Goal: Task Accomplishment & Management: Use online tool/utility

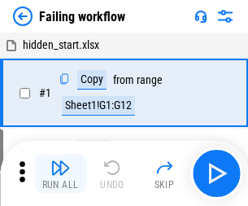
click at [60, 173] on img "button" at bounding box center [60, 168] width 20 height 20
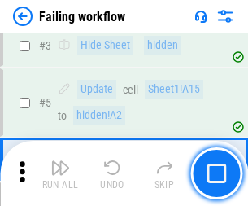
scroll to position [345, 0]
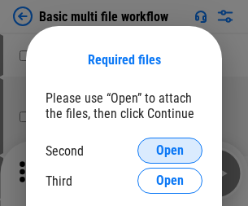
click at [170, 151] on span "Open" at bounding box center [170, 150] width 28 height 13
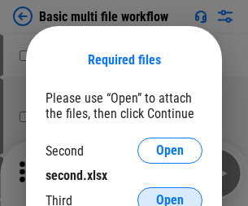
click at [170, 194] on span "Open" at bounding box center [170, 200] width 28 height 13
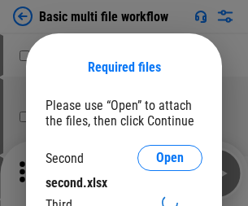
scroll to position [7, 0]
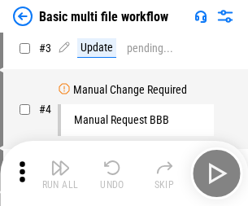
scroll to position [0, 0]
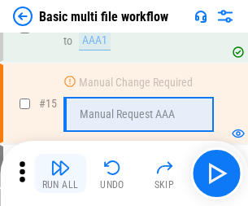
click at [60, 173] on img "button" at bounding box center [60, 168] width 20 height 20
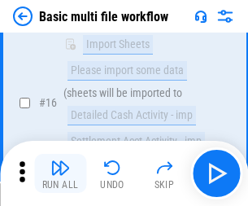
click at [60, 173] on img "button" at bounding box center [60, 168] width 20 height 20
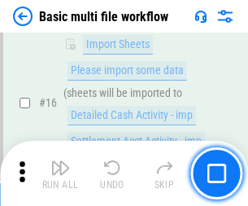
scroll to position [1084, 0]
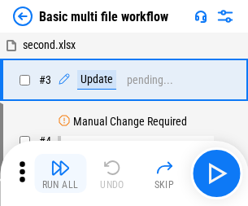
click at [60, 173] on img "button" at bounding box center [60, 168] width 20 height 20
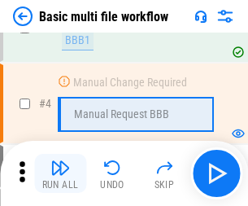
click at [60, 173] on img "button" at bounding box center [60, 168] width 20 height 20
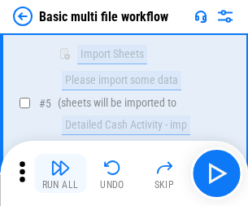
click at [60, 173] on img "button" at bounding box center [60, 168] width 20 height 20
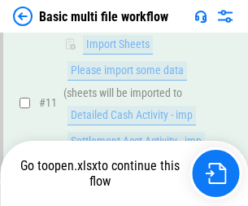
scroll to position [969, 0]
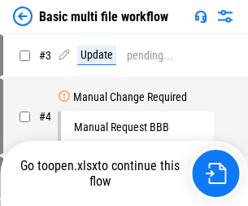
scroll to position [66, 0]
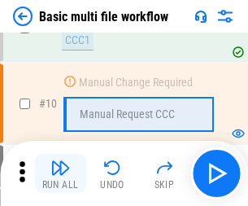
click at [60, 173] on img "button" at bounding box center [60, 168] width 20 height 20
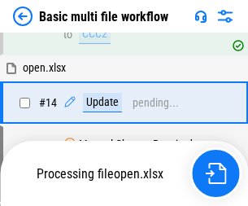
scroll to position [852, 0]
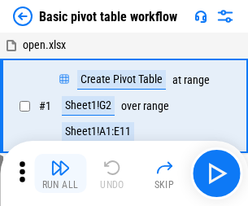
click at [60, 173] on img "button" at bounding box center [60, 168] width 20 height 20
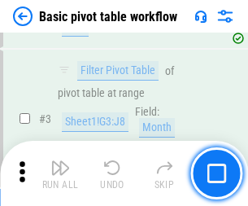
scroll to position [390, 0]
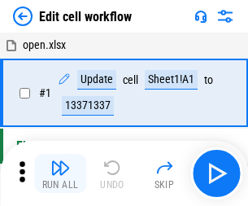
click at [60, 173] on img "button" at bounding box center [60, 168] width 20 height 20
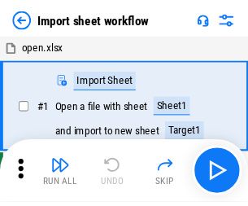
scroll to position [6, 0]
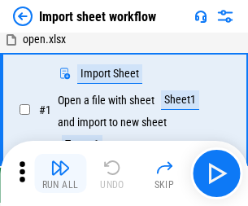
click at [60, 173] on img "button" at bounding box center [60, 168] width 20 height 20
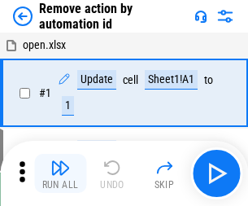
click at [60, 173] on img "button" at bounding box center [60, 168] width 20 height 20
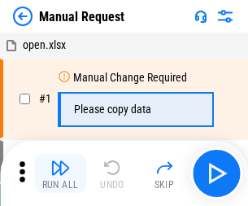
click at [60, 173] on img "button" at bounding box center [60, 168] width 20 height 20
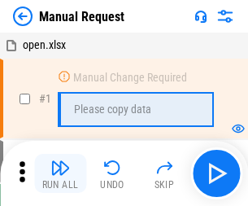
click at [60, 173] on img "button" at bounding box center [60, 168] width 20 height 20
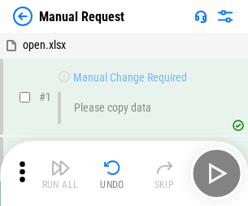
scroll to position [55, 0]
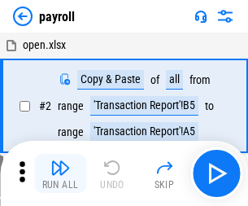
click at [60, 173] on img "button" at bounding box center [60, 168] width 20 height 20
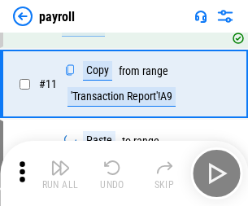
scroll to position [118, 0]
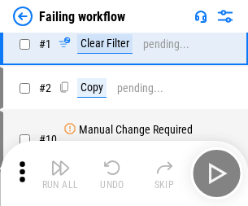
click at [60, 173] on img "button" at bounding box center [60, 168] width 20 height 20
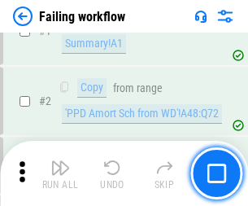
scroll to position [263, 0]
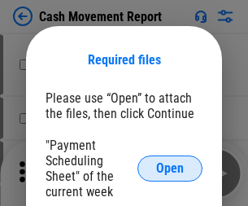
click at [170, 169] on span "Open" at bounding box center [170, 168] width 28 height 13
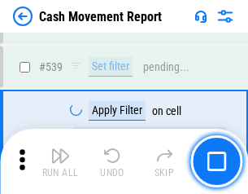
scroll to position [7227, 0]
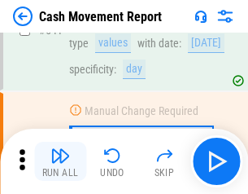
click at [60, 161] on img "button" at bounding box center [60, 156] width 20 height 20
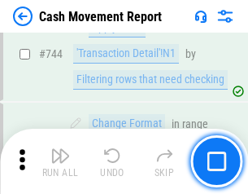
scroll to position [8673, 0]
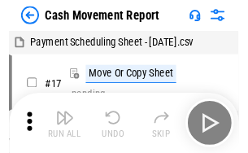
scroll to position [29, 0]
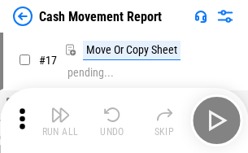
click at [60, 121] on img "button" at bounding box center [60, 115] width 20 height 20
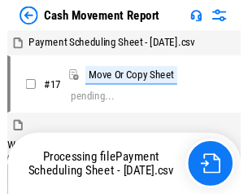
scroll to position [9, 0]
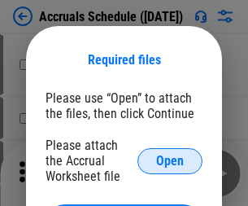
click at [170, 160] on span "Open" at bounding box center [170, 161] width 28 height 13
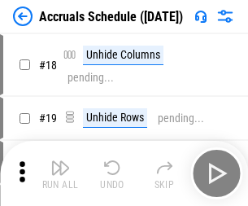
click at [60, 173] on img "button" at bounding box center [60, 168] width 20 height 20
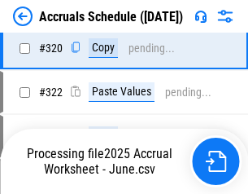
scroll to position [3029, 0]
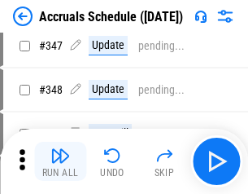
click at [60, 161] on img "button" at bounding box center [60, 156] width 20 height 20
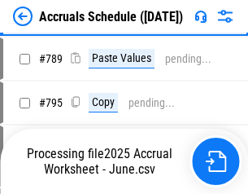
scroll to position [6841, 0]
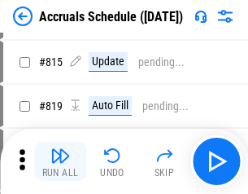
click at [60, 161] on img "button" at bounding box center [60, 156] width 20 height 20
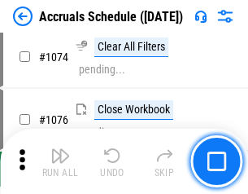
scroll to position [9753, 0]
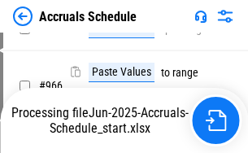
scroll to position [7880, 0]
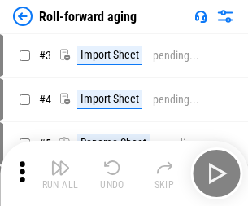
click at [60, 161] on img "button" at bounding box center [60, 168] width 20 height 20
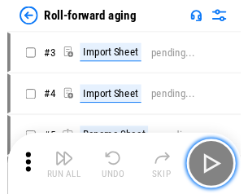
scroll to position [2, 0]
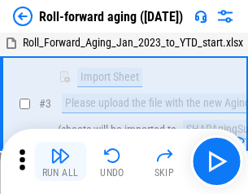
click at [60, 161] on img "button" at bounding box center [60, 156] width 20 height 20
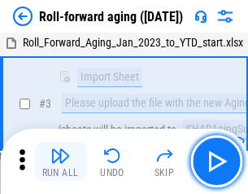
scroll to position [105, 0]
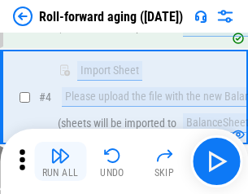
click at [60, 161] on img "button" at bounding box center [60, 156] width 20 height 20
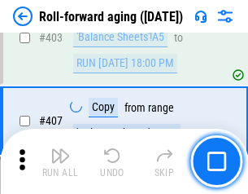
scroll to position [5647, 0]
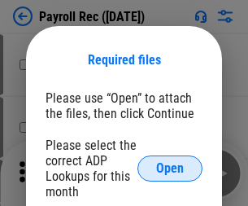
click at [170, 169] on span "Open" at bounding box center [170, 168] width 28 height 13
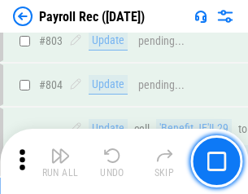
scroll to position [10346, 0]
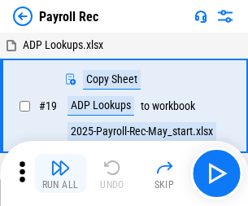
click at [60, 173] on img "button" at bounding box center [60, 168] width 20 height 20
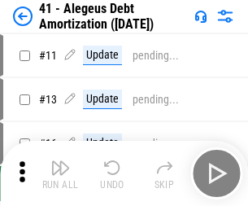
click at [60, 173] on img "button" at bounding box center [60, 168] width 20 height 20
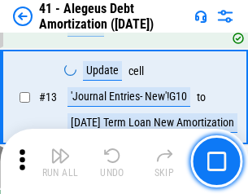
scroll to position [201, 0]
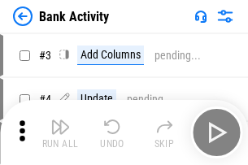
click at [60, 133] on img "button" at bounding box center [60, 127] width 20 height 20
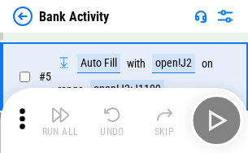
scroll to position [86, 0]
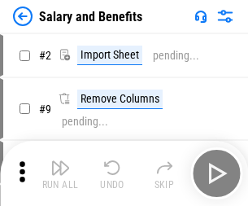
click at [60, 161] on img "button" at bounding box center [60, 168] width 20 height 20
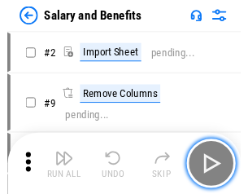
scroll to position [22, 0]
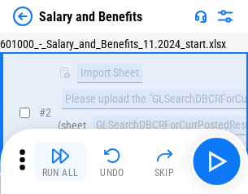
click at [60, 161] on img "button" at bounding box center [60, 156] width 20 height 20
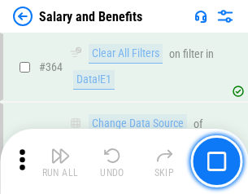
scroll to position [7669, 0]
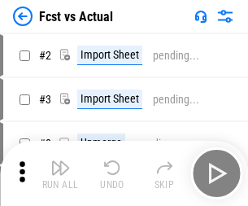
click at [60, 161] on img "button" at bounding box center [60, 168] width 20 height 20
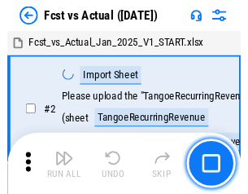
scroll to position [21, 0]
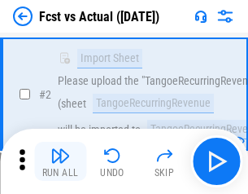
click at [60, 161] on img "button" at bounding box center [60, 156] width 20 height 20
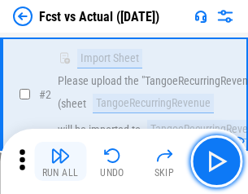
scroll to position [152, 0]
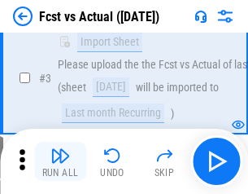
click at [60, 161] on img "button" at bounding box center [60, 156] width 20 height 20
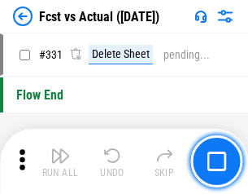
scroll to position [7795, 0]
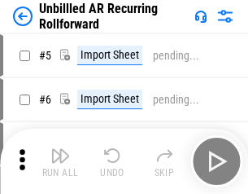
scroll to position [35, 0]
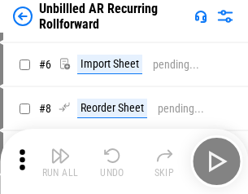
click at [60, 161] on img "button" at bounding box center [60, 156] width 20 height 20
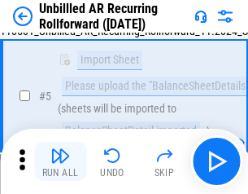
click at [60, 161] on img "button" at bounding box center [60, 156] width 20 height 20
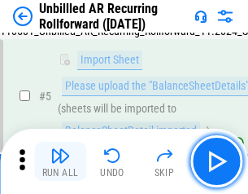
scroll to position [153, 0]
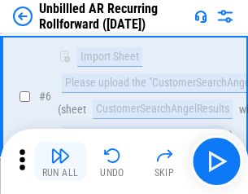
click at [60, 161] on img "button" at bounding box center [60, 156] width 20 height 20
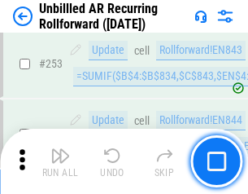
scroll to position [5531, 0]
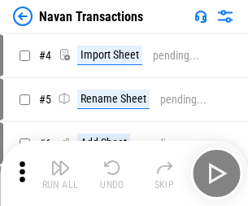
click at [60, 161] on img "button" at bounding box center [60, 168] width 20 height 20
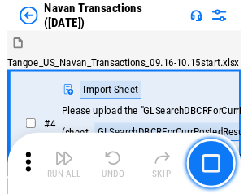
scroll to position [26, 0]
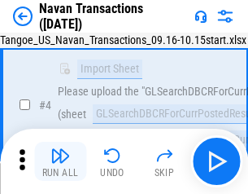
click at [60, 161] on img "button" at bounding box center [60, 156] width 20 height 20
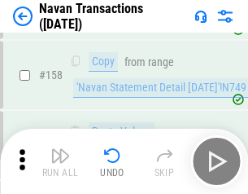
scroll to position [5280, 0]
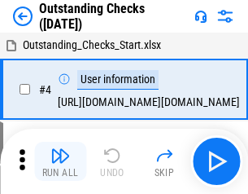
click at [60, 161] on img "button" at bounding box center [60, 156] width 20 height 20
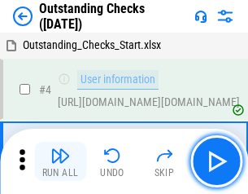
scroll to position [68, 0]
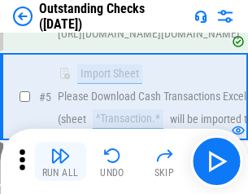
click at [60, 161] on img "button" at bounding box center [60, 156] width 20 height 20
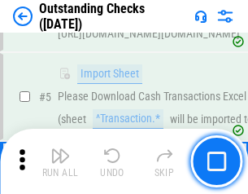
scroll to position [170, 0]
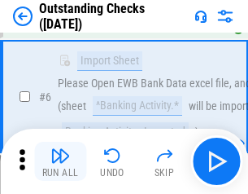
click at [60, 161] on img "button" at bounding box center [60, 156] width 20 height 20
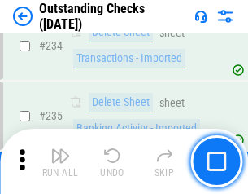
scroll to position [4945, 0]
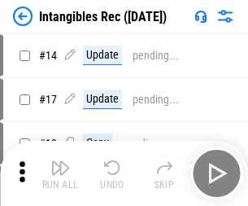
click at [60, 173] on img "button" at bounding box center [60, 168] width 20 height 20
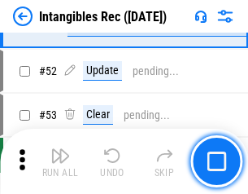
scroll to position [634, 0]
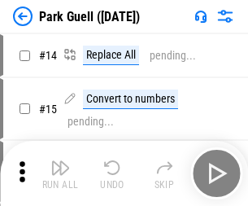
click at [60, 161] on img "button" at bounding box center [60, 168] width 20 height 20
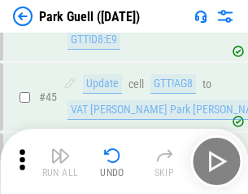
scroll to position [2036, 0]
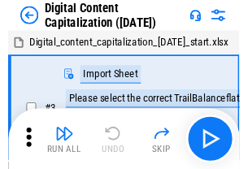
scroll to position [47, 0]
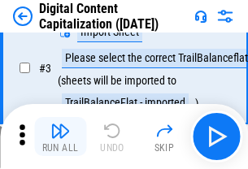
click at [60, 137] on img "button" at bounding box center [60, 131] width 20 height 20
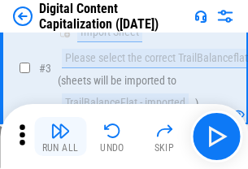
click at [60, 137] on img "button" at bounding box center [60, 131] width 20 height 20
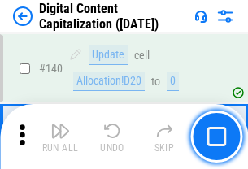
scroll to position [1727, 0]
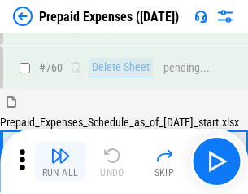
click at [60, 161] on img "button" at bounding box center [60, 156] width 20 height 20
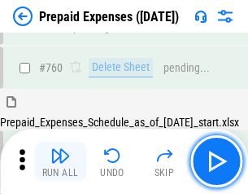
scroll to position [4513, 0]
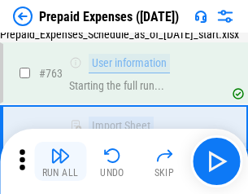
click at [60, 161] on img "button" at bounding box center [60, 156] width 20 height 20
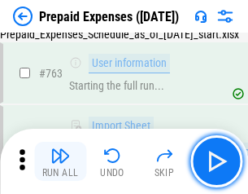
scroll to position [4610, 0]
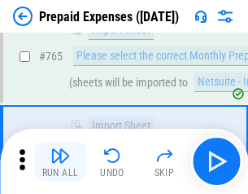
click at [60, 161] on img "button" at bounding box center [60, 156] width 20 height 20
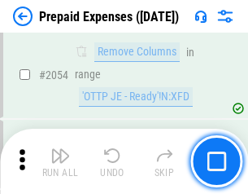
scroll to position [17022, 0]
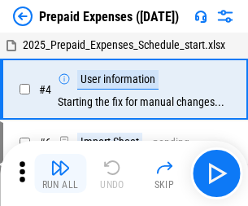
click at [60, 173] on img "button" at bounding box center [60, 168] width 20 height 20
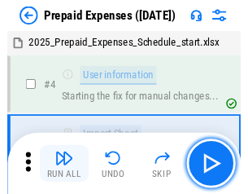
scroll to position [72, 0]
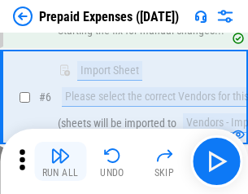
click at [60, 161] on img "button" at bounding box center [60, 156] width 20 height 20
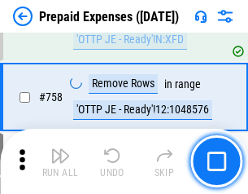
scroll to position [5802, 0]
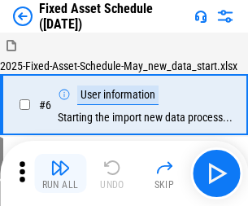
click at [60, 173] on img "button" at bounding box center [60, 168] width 20 height 20
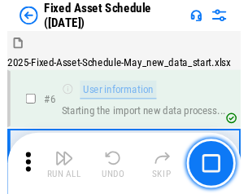
scroll to position [88, 0]
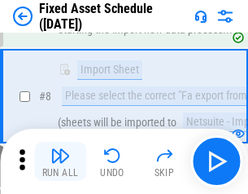
click at [60, 161] on img "button" at bounding box center [60, 156] width 20 height 20
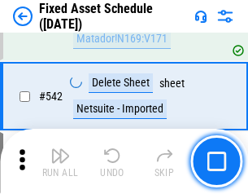
scroll to position [5806, 0]
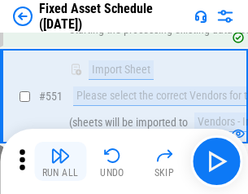
click at [60, 161] on img "button" at bounding box center [60, 156] width 20 height 20
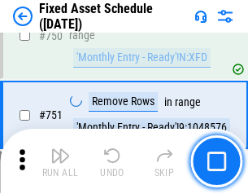
scroll to position [7939, 0]
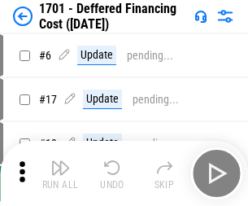
click at [60, 173] on img "button" at bounding box center [60, 168] width 20 height 20
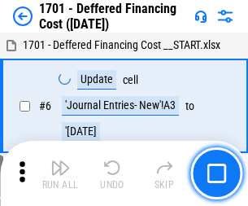
scroll to position [195, 0]
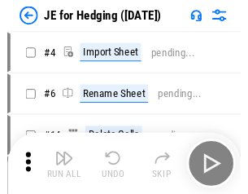
scroll to position [2, 0]
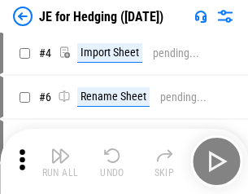
click at [60, 161] on img "button" at bounding box center [60, 156] width 20 height 20
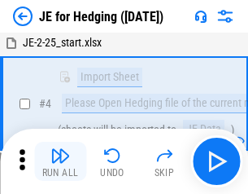
click at [60, 161] on img "button" at bounding box center [60, 156] width 20 height 20
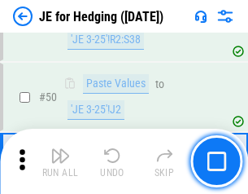
scroll to position [1054, 0]
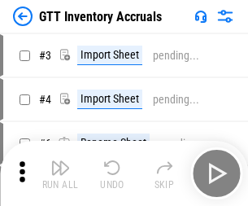
click at [60, 161] on img "button" at bounding box center [60, 168] width 20 height 20
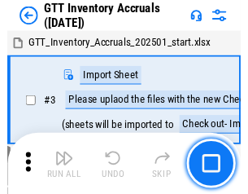
scroll to position [2, 0]
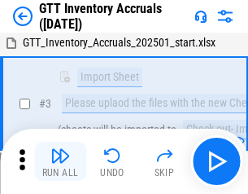
click at [60, 161] on img "button" at bounding box center [60, 156] width 20 height 20
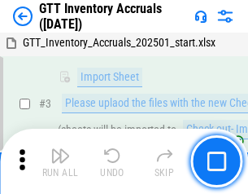
scroll to position [105, 0]
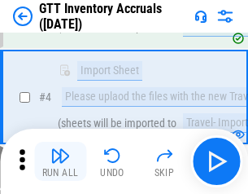
click at [60, 161] on img "button" at bounding box center [60, 156] width 20 height 20
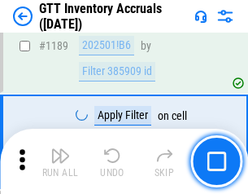
scroll to position [13298, 0]
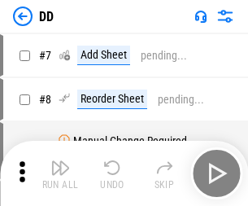
click at [60, 173] on img "button" at bounding box center [60, 168] width 20 height 20
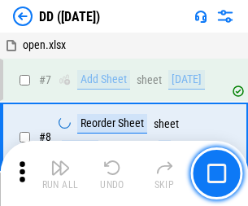
scroll to position [157, 0]
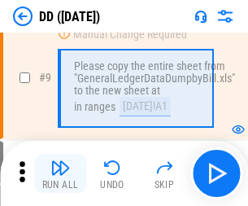
click at [60, 173] on img "button" at bounding box center [60, 168] width 20 height 20
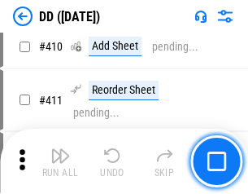
scroll to position [7286, 0]
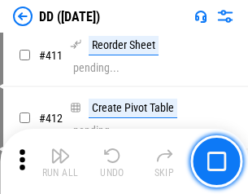
click at [60, 161] on img "button" at bounding box center [60, 156] width 20 height 20
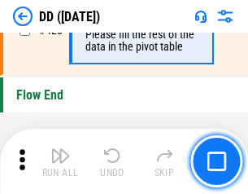
scroll to position [7794, 0]
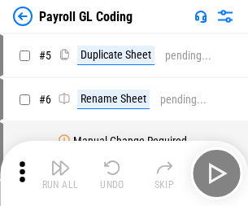
click at [60, 173] on img "button" at bounding box center [60, 168] width 20 height 20
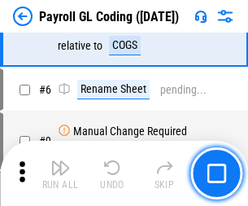
scroll to position [195, 0]
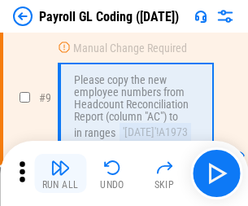
click at [60, 173] on img "button" at bounding box center [60, 168] width 20 height 20
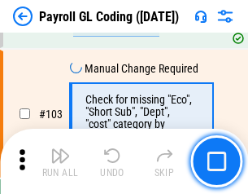
scroll to position [3821, 0]
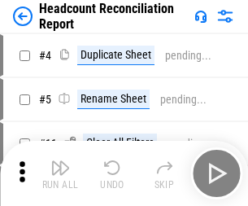
click at [60, 173] on img "button" at bounding box center [60, 168] width 20 height 20
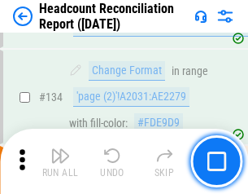
scroll to position [1957, 0]
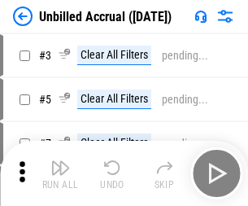
click at [60, 173] on img "button" at bounding box center [60, 168] width 20 height 20
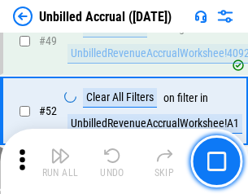
scroll to position [1477, 0]
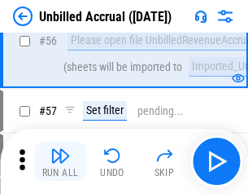
click at [60, 161] on img "button" at bounding box center [60, 156] width 20 height 20
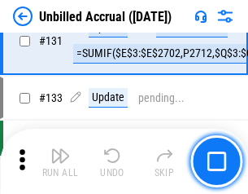
scroll to position [4851, 0]
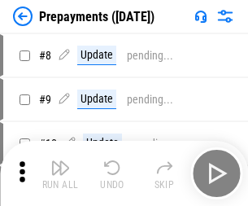
click at [60, 173] on img "button" at bounding box center [60, 168] width 20 height 20
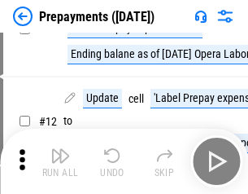
scroll to position [102, 0]
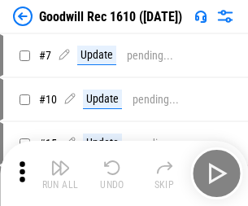
click at [60, 173] on img "button" at bounding box center [60, 168] width 20 height 20
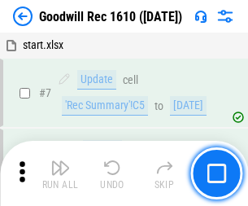
scroll to position [278, 0]
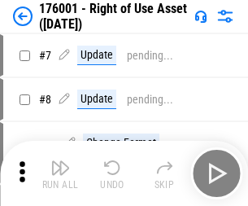
click at [60, 173] on img "button" at bounding box center [60, 168] width 20 height 20
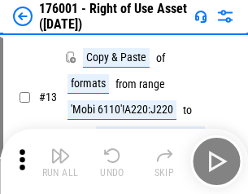
scroll to position [105, 0]
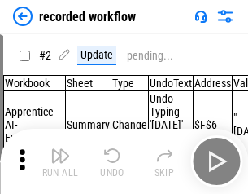
click at [60, 161] on img "button" at bounding box center [60, 156] width 20 height 20
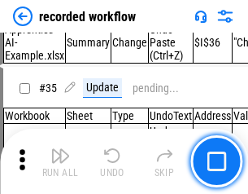
scroll to position [5090, 0]
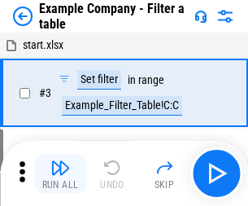
click at [60, 173] on img "button" at bounding box center [60, 168] width 20 height 20
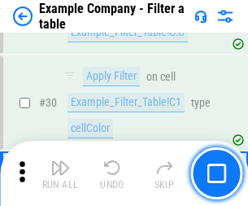
scroll to position [1490, 0]
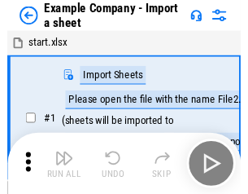
scroll to position [25, 0]
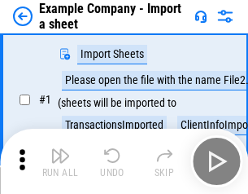
click at [60, 161] on img "button" at bounding box center [60, 156] width 20 height 20
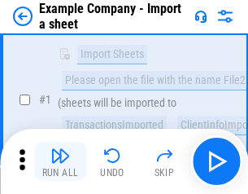
click at [60, 161] on img "button" at bounding box center [60, 156] width 20 height 20
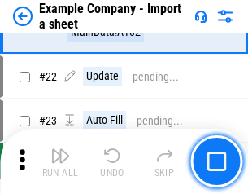
scroll to position [360, 0]
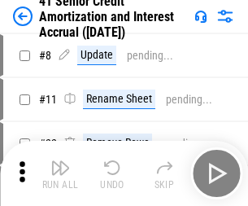
click at [60, 161] on img "button" at bounding box center [60, 168] width 20 height 20
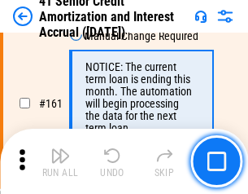
click at [60, 161] on img "button" at bounding box center [60, 156] width 20 height 20
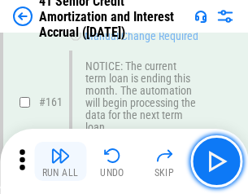
scroll to position [1742, 0]
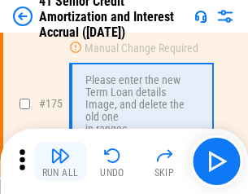
click at [60, 161] on img "button" at bounding box center [60, 156] width 20 height 20
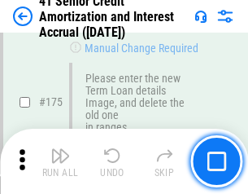
scroll to position [1907, 0]
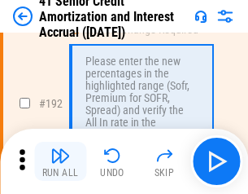
click at [60, 161] on img "button" at bounding box center [60, 156] width 20 height 20
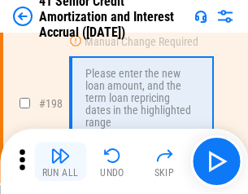
click at [60, 161] on img "button" at bounding box center [60, 156] width 20 height 20
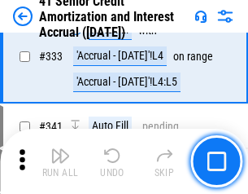
scroll to position [4160, 0]
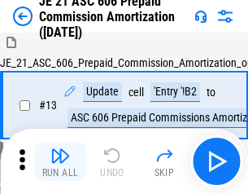
click at [60, 161] on img "button" at bounding box center [60, 156] width 20 height 20
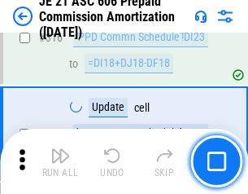
scroll to position [3040, 0]
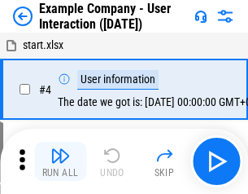
click at [60, 161] on img "button" at bounding box center [60, 156] width 20 height 20
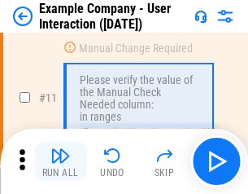
click at [60, 161] on img "button" at bounding box center [60, 156] width 20 height 20
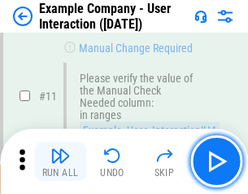
scroll to position [353, 0]
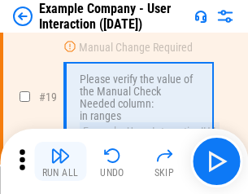
click at [60, 161] on img "button" at bounding box center [60, 156] width 20 height 20
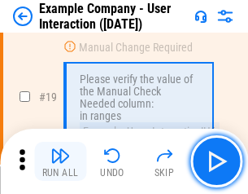
click at [60, 161] on img "button" at bounding box center [60, 156] width 20 height 20
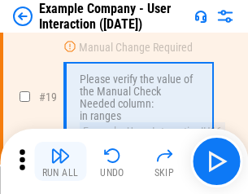
click at [60, 161] on img "button" at bounding box center [60, 156] width 20 height 20
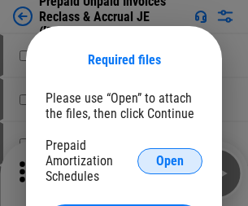
click at [170, 160] on span "Open" at bounding box center [170, 161] width 28 height 13
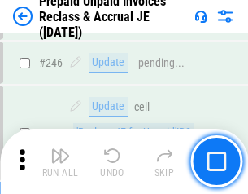
scroll to position [2199, 0]
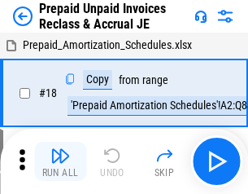
click at [60, 161] on img "button" at bounding box center [60, 156] width 20 height 20
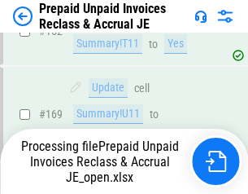
scroll to position [2115, 0]
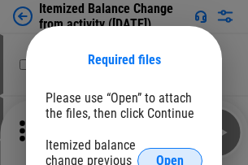
click at [170, 155] on span "Open" at bounding box center [170, 161] width 28 height 13
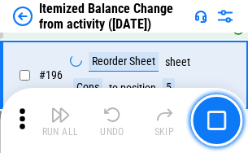
scroll to position [3134, 0]
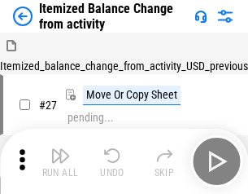
scroll to position [25, 0]
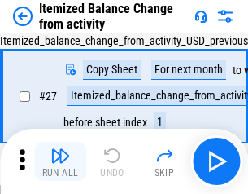
click at [60, 161] on img "button" at bounding box center [60, 156] width 20 height 20
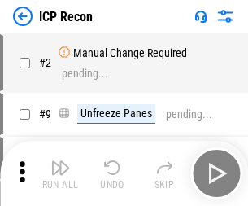
scroll to position [7, 0]
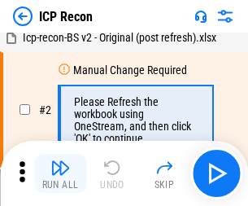
click at [60, 173] on img "button" at bounding box center [60, 168] width 20 height 20
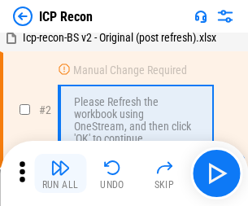
click at [60, 173] on img "button" at bounding box center [60, 168] width 20 height 20
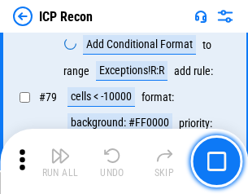
scroll to position [1596, 0]
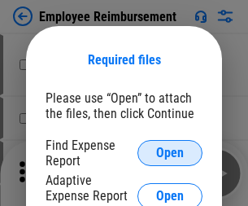
click at [170, 153] on span "Open" at bounding box center [170, 153] width 28 height 13
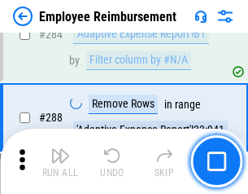
scroll to position [4426, 0]
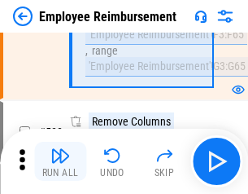
click at [60, 161] on img "button" at bounding box center [60, 156] width 20 height 20
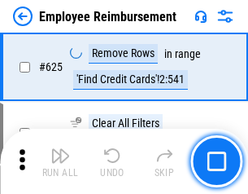
scroll to position [9750, 0]
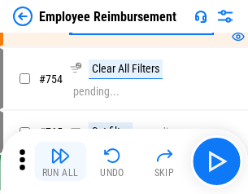
click at [60, 161] on img "button" at bounding box center [60, 156] width 20 height 20
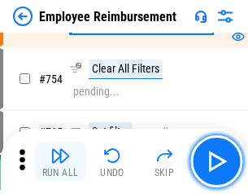
click at [60, 161] on img "button" at bounding box center [60, 156] width 20 height 20
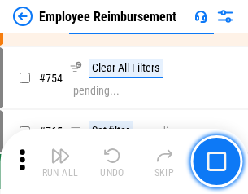
click at [60, 161] on img "button" at bounding box center [60, 156] width 20 height 20
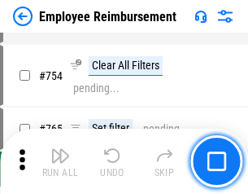
scroll to position [11425, 0]
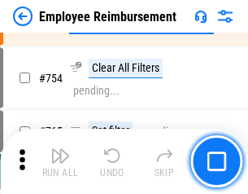
click at [60, 161] on img "button" at bounding box center [60, 156] width 20 height 20
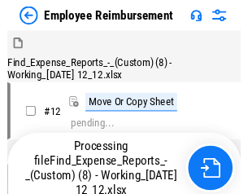
scroll to position [55, 0]
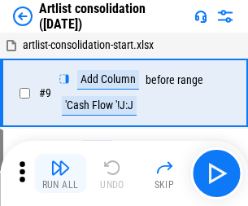
click at [60, 173] on img "button" at bounding box center [60, 168] width 20 height 20
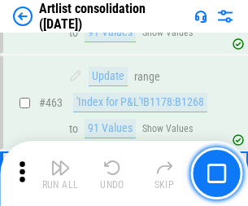
scroll to position [7131, 0]
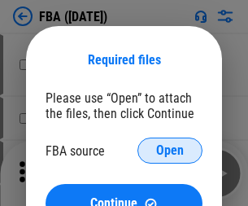
click at [170, 151] on span "Open" at bounding box center [170, 150] width 28 height 13
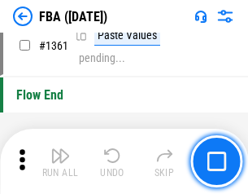
scroll to position [17489, 0]
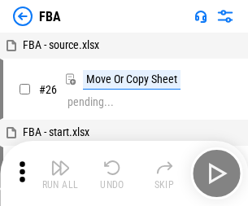
scroll to position [16, 0]
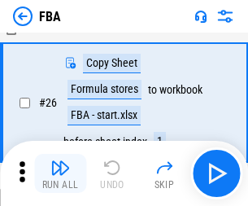
click at [60, 173] on img "button" at bounding box center [60, 168] width 20 height 20
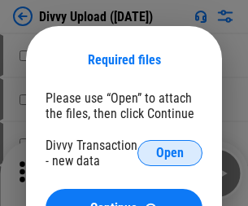
click at [170, 153] on span "Open" at bounding box center [170, 153] width 28 height 13
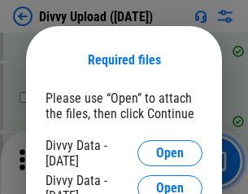
scroll to position [1686, 0]
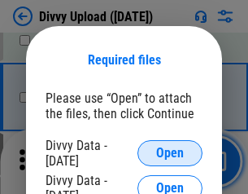
click at [170, 153] on span "Open" at bounding box center [170, 153] width 28 height 13
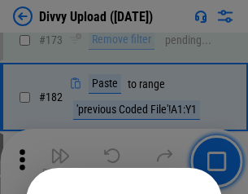
scroll to position [1828, 0]
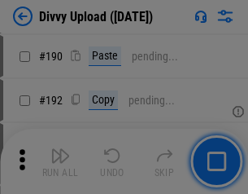
scroll to position [2055, 0]
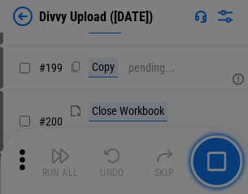
scroll to position [2368, 0]
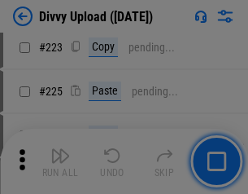
scroll to position [3250, 0]
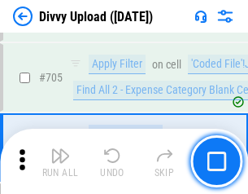
scroll to position [11140, 0]
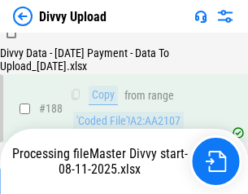
scroll to position [1917, 0]
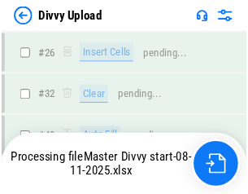
scroll to position [1686, 0]
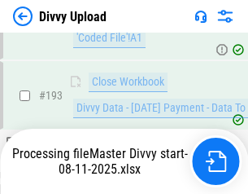
scroll to position [2276, 0]
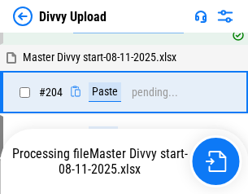
scroll to position [2788, 0]
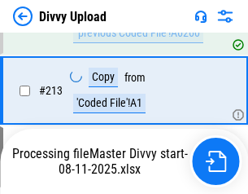
scroll to position [3259, 0]
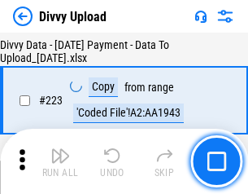
scroll to position [3712, 0]
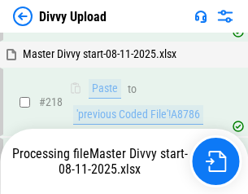
scroll to position [3506, 0]
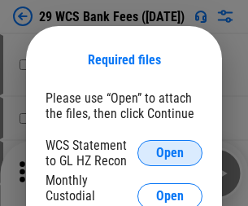
click at [170, 153] on span "Open" at bounding box center [170, 153] width 28 height 13
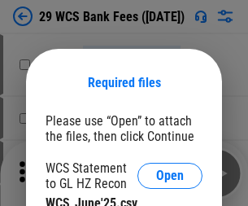
scroll to position [23, 0]
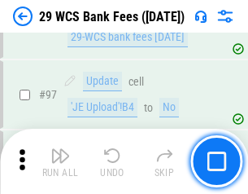
scroll to position [1587, 0]
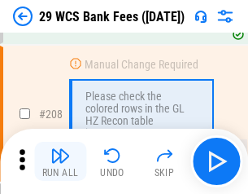
click at [60, 161] on img "button" at bounding box center [60, 156] width 20 height 20
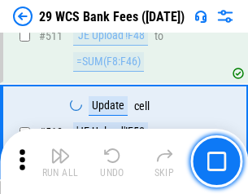
scroll to position [8193, 0]
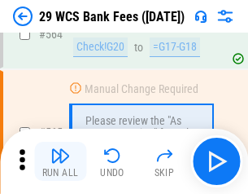
click at [60, 161] on img "button" at bounding box center [60, 156] width 20 height 20
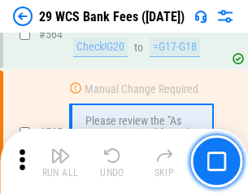
scroll to position [8807, 0]
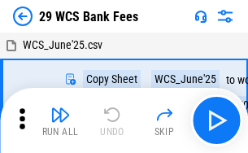
scroll to position [29, 0]
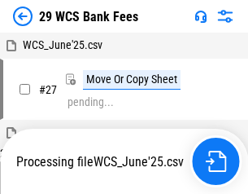
scroll to position [9, 0]
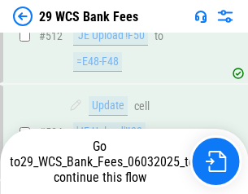
scroll to position [8694, 0]
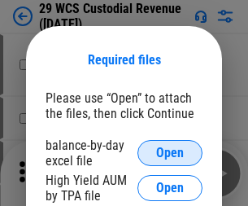
click at [170, 153] on span "Open" at bounding box center [170, 153] width 28 height 13
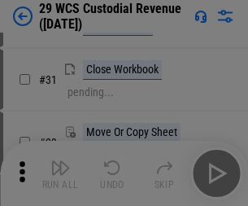
scroll to position [349, 0]
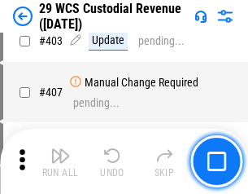
scroll to position [7543, 0]
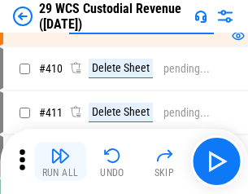
click at [60, 161] on img "button" at bounding box center [60, 156] width 20 height 20
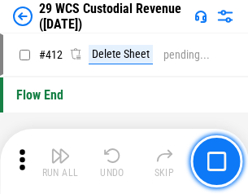
scroll to position [7777, 0]
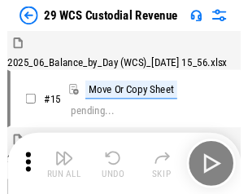
scroll to position [39, 0]
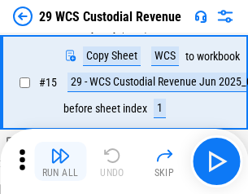
click at [60, 161] on img "button" at bounding box center [60, 156] width 20 height 20
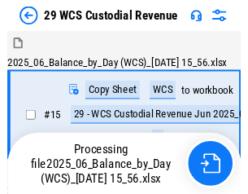
scroll to position [39, 0]
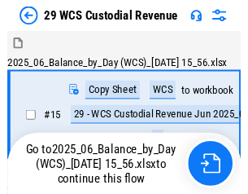
scroll to position [30, 0]
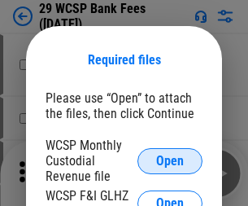
click at [170, 160] on span "Open" at bounding box center [170, 161] width 28 height 13
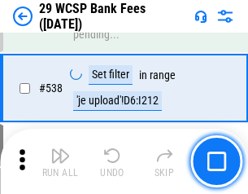
scroll to position [6257, 0]
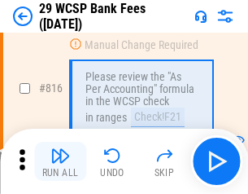
click at [60, 161] on img "button" at bounding box center [60, 156] width 20 height 20
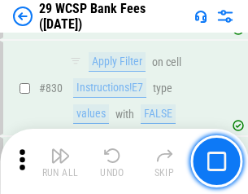
scroll to position [10332, 0]
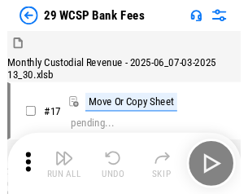
scroll to position [39, 0]
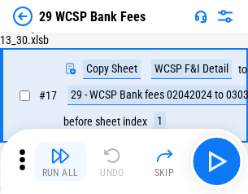
click at [60, 161] on img "button" at bounding box center [60, 156] width 20 height 20
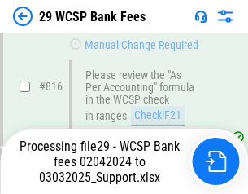
scroll to position [10013, 0]
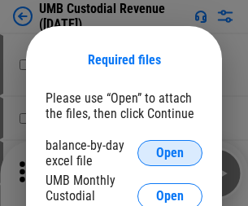
click at [170, 153] on span "Open" at bounding box center [170, 153] width 28 height 13
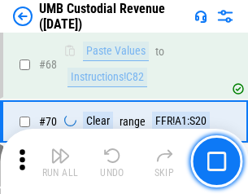
scroll to position [1200, 0]
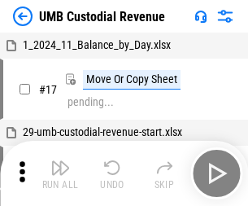
scroll to position [12, 0]
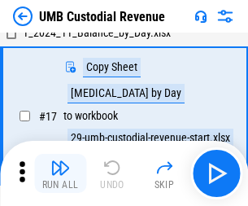
click at [60, 173] on img "button" at bounding box center [60, 168] width 20 height 20
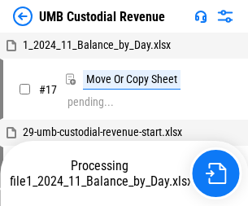
scroll to position [12, 0]
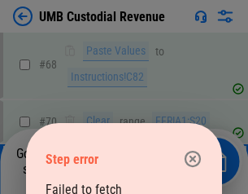
scroll to position [1217, 0]
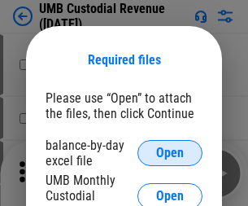
click at [170, 153] on span "Open" at bounding box center [170, 153] width 28 height 13
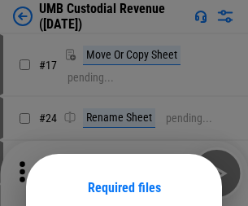
scroll to position [128, 0]
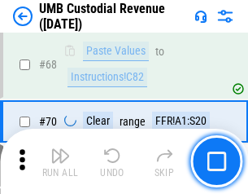
scroll to position [1200, 0]
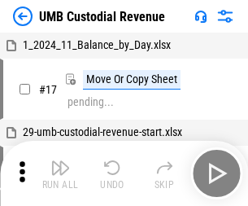
scroll to position [12, 0]
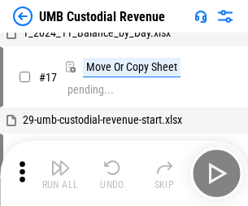
click at [60, 173] on img "button" at bounding box center [60, 168] width 20 height 20
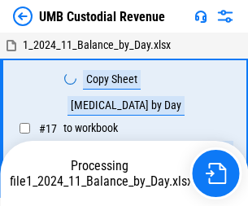
scroll to position [12, 0]
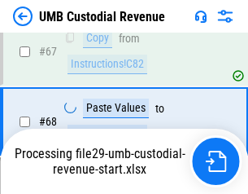
scroll to position [1217, 0]
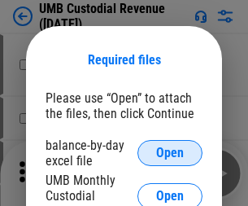
click at [170, 153] on span "Open" at bounding box center [170, 153] width 28 height 13
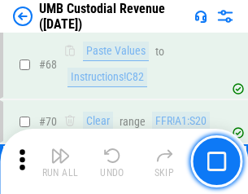
scroll to position [1200, 0]
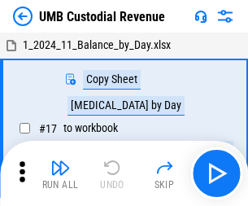
scroll to position [12, 0]
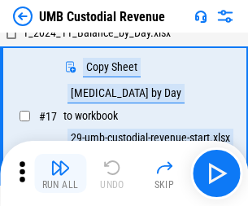
click at [60, 173] on img "button" at bounding box center [60, 168] width 20 height 20
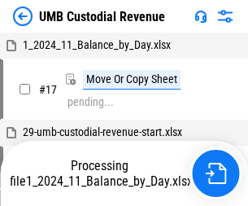
scroll to position [12, 0]
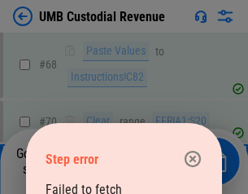
scroll to position [1217, 0]
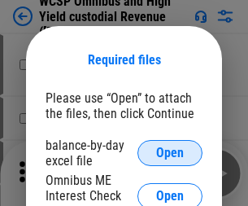
click at [170, 153] on span "Open" at bounding box center [170, 153] width 28 height 13
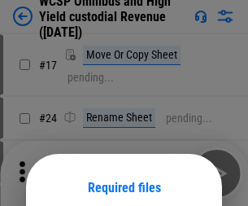
scroll to position [128, 0]
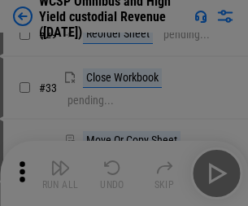
scroll to position [372, 0]
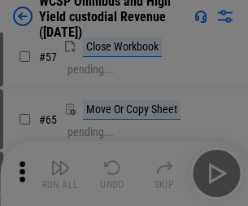
scroll to position [710, 0]
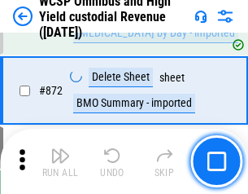
scroll to position [13782, 0]
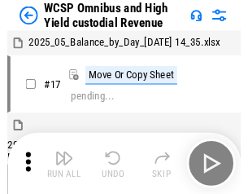
scroll to position [9, 0]
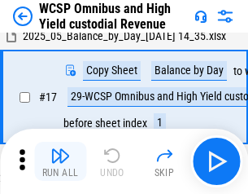
click at [60, 161] on img "button" at bounding box center [60, 156] width 20 height 20
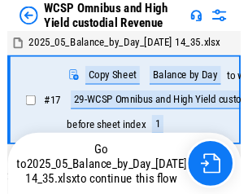
scroll to position [9, 0]
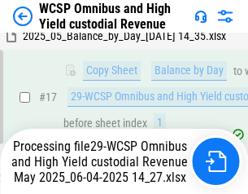
scroll to position [339, 0]
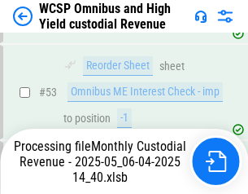
scroll to position [1671, 0]
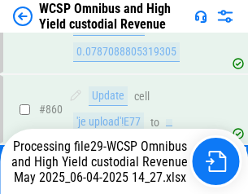
scroll to position [13605, 0]
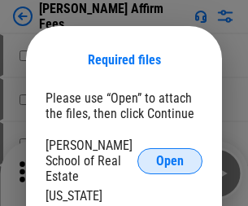
click at [170, 155] on span "Open" at bounding box center [170, 161] width 28 height 13
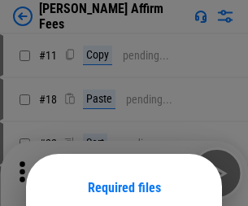
scroll to position [128, 0]
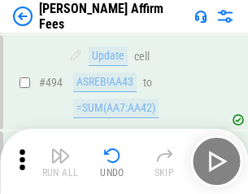
scroll to position [4428, 0]
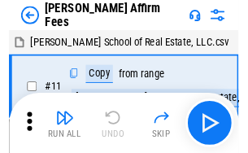
scroll to position [16, 0]
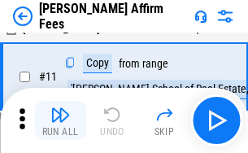
click at [60, 121] on img "button" at bounding box center [60, 115] width 20 height 20
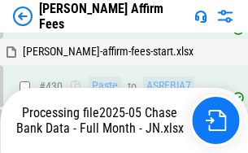
scroll to position [4295, 0]
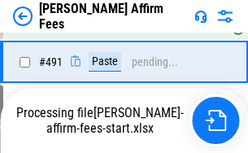
scroll to position [4448, 0]
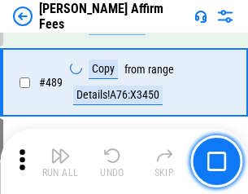
scroll to position [4250, 0]
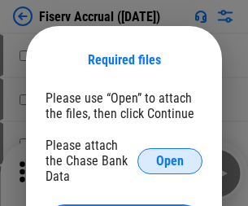
click at [170, 155] on span "Open" at bounding box center [170, 161] width 28 height 13
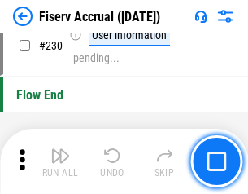
scroll to position [5160, 0]
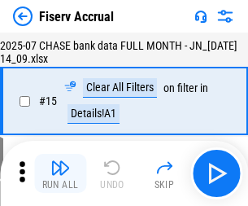
click at [60, 173] on img "button" at bounding box center [60, 168] width 20 height 20
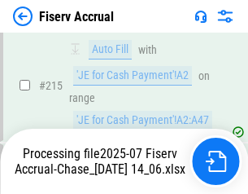
scroll to position [5141, 0]
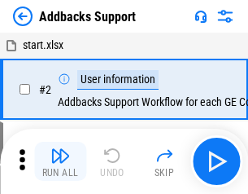
click at [60, 161] on img "button" at bounding box center [60, 156] width 20 height 20
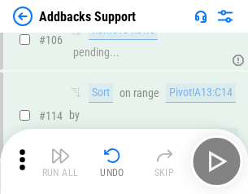
scroll to position [1186, 0]
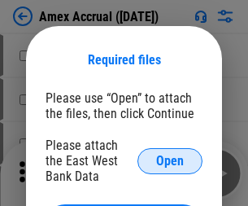
click at [170, 160] on span "Open" at bounding box center [170, 161] width 28 height 13
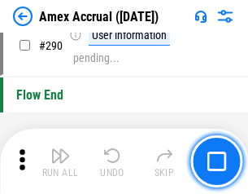
scroll to position [5071, 0]
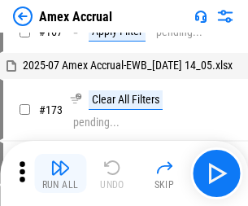
click at [60, 173] on img "button" at bounding box center [60, 168] width 20 height 20
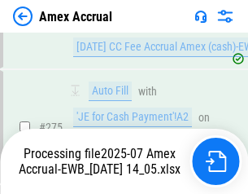
scroll to position [4955, 0]
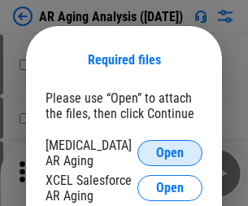
click at [170, 151] on span "Open" at bounding box center [170, 153] width 28 height 13
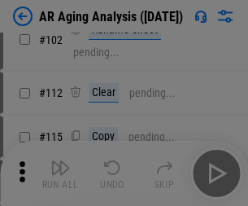
scroll to position [224, 0]
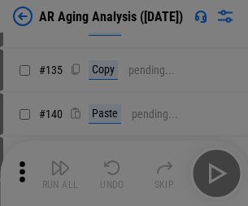
scroll to position [490, 0]
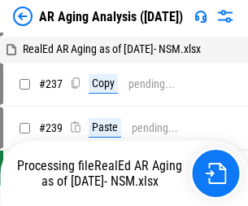
scroll to position [16, 0]
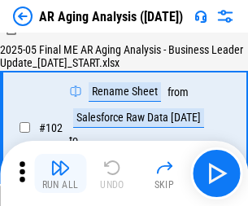
click at [60, 173] on img "button" at bounding box center [60, 168] width 20 height 20
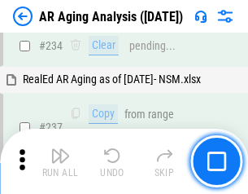
scroll to position [2524, 0]
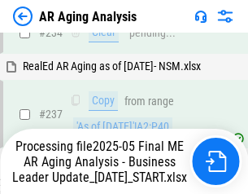
scroll to position [2573, 0]
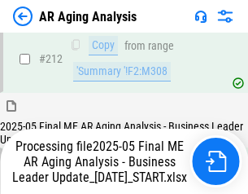
scroll to position [2506, 0]
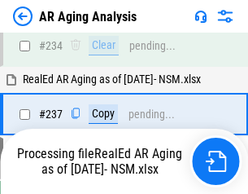
scroll to position [2573, 0]
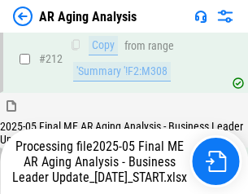
scroll to position [2506, 0]
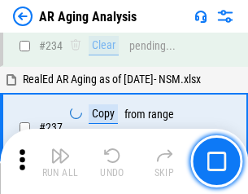
scroll to position [2506, 0]
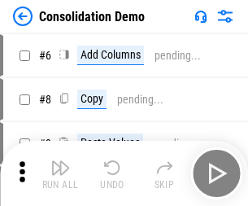
click at [60, 173] on img "button" at bounding box center [60, 168] width 20 height 20
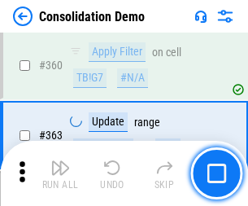
scroll to position [5458, 0]
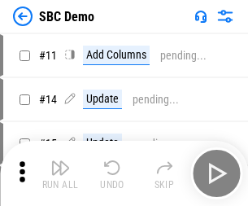
click at [60, 173] on img "button" at bounding box center [60, 168] width 20 height 20
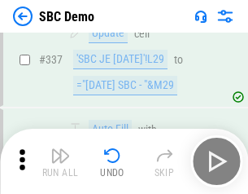
scroll to position [4284, 0]
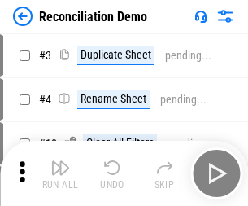
click at [60, 173] on img "button" at bounding box center [60, 168] width 20 height 20
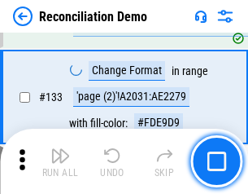
scroll to position [1934, 0]
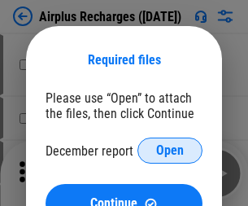
click at [170, 151] on span "Open" at bounding box center [170, 150] width 28 height 13
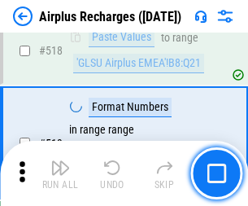
scroll to position [7008, 0]
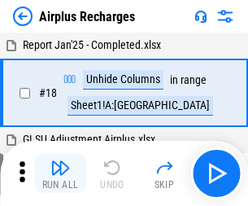
click at [60, 173] on img "button" at bounding box center [60, 168] width 20 height 20
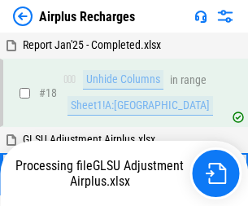
scroll to position [72, 0]
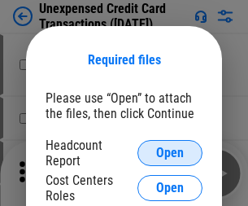
click at [170, 153] on span "Open" at bounding box center [170, 153] width 28 height 13
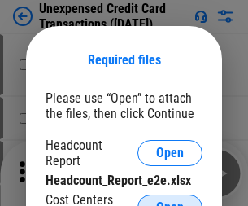
click at [170, 201] on span "Open" at bounding box center [170, 207] width 28 height 13
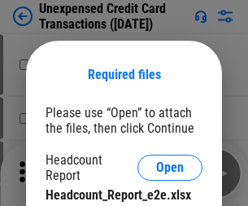
scroll to position [15, 0]
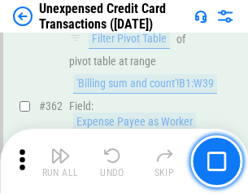
scroll to position [4188, 0]
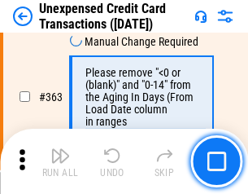
click at [60, 161] on img "button" at bounding box center [60, 156] width 20 height 20
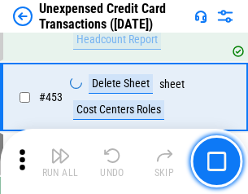
scroll to position [5554, 0]
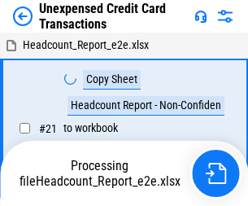
scroll to position [25, 0]
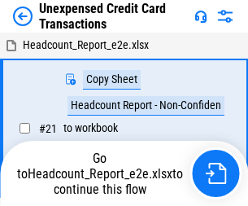
scroll to position [19, 0]
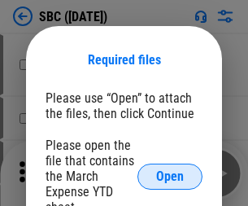
click at [170, 176] on span "Open" at bounding box center [170, 176] width 28 height 13
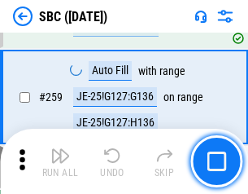
scroll to position [3182, 0]
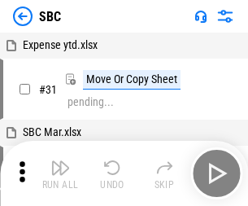
scroll to position [16, 0]
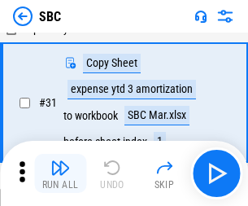
click at [60, 173] on img "button" at bounding box center [60, 168] width 20 height 20
